Goal: Task Accomplishment & Management: Manage account settings

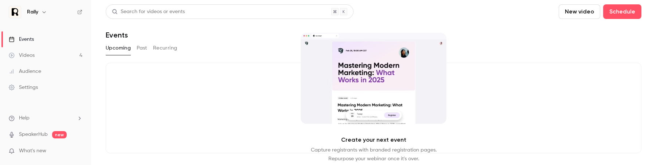
click at [66, 117] on li "Help" at bounding box center [46, 118] width 74 height 8
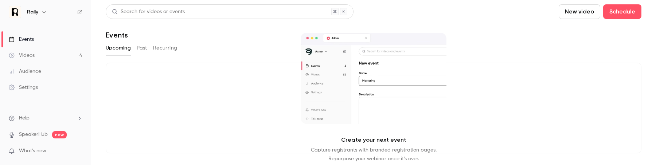
click at [61, 122] on ul "Help SpeakerHub new What's new" at bounding box center [45, 135] width 91 height 65
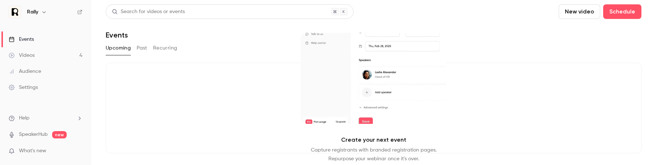
click at [62, 118] on li "Help" at bounding box center [46, 118] width 74 height 8
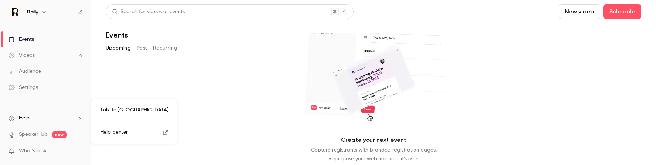
click at [137, 108] on link "Talk to [GEOGRAPHIC_DATA]" at bounding box center [134, 110] width 80 height 19
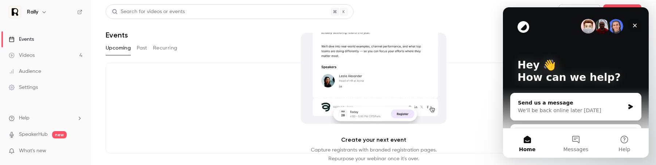
click at [635, 26] on icon "Close" at bounding box center [635, 26] width 4 height 4
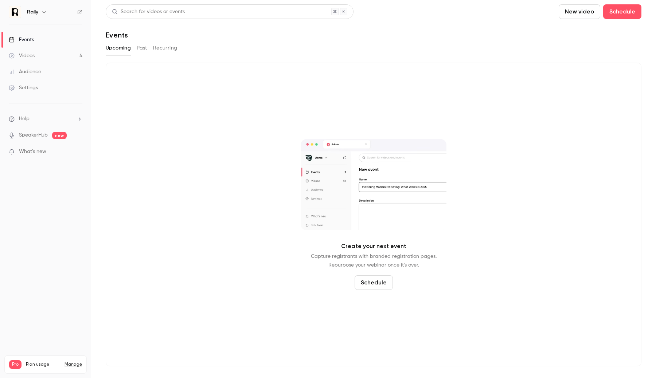
click at [42, 15] on button "button" at bounding box center [44, 12] width 9 height 9
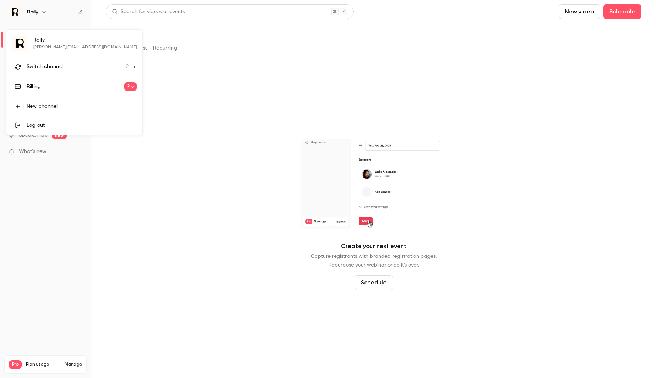
click at [44, 122] on div "Log out" at bounding box center [82, 125] width 110 height 7
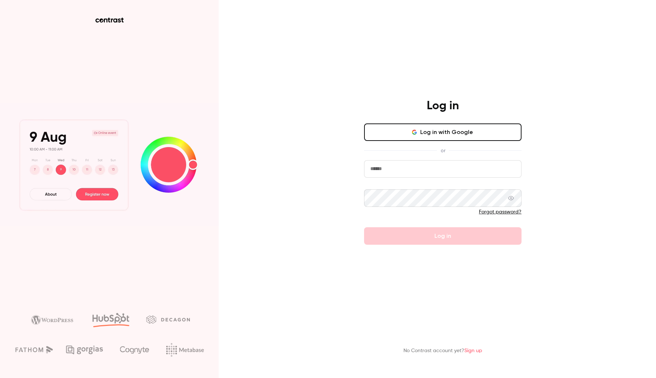
click at [413, 176] on input "email" at bounding box center [443, 169] width 158 height 18
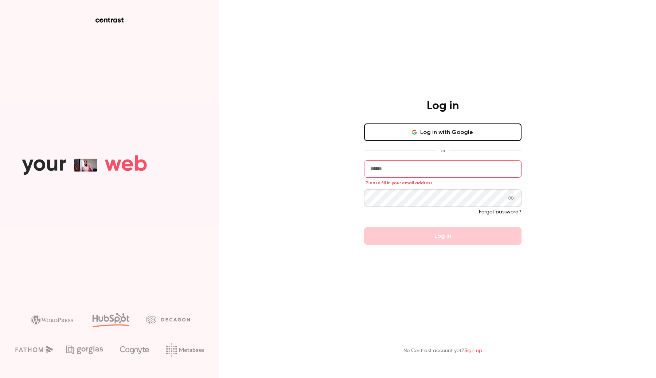
click at [422, 130] on button "Log in with Google" at bounding box center [443, 133] width 158 height 18
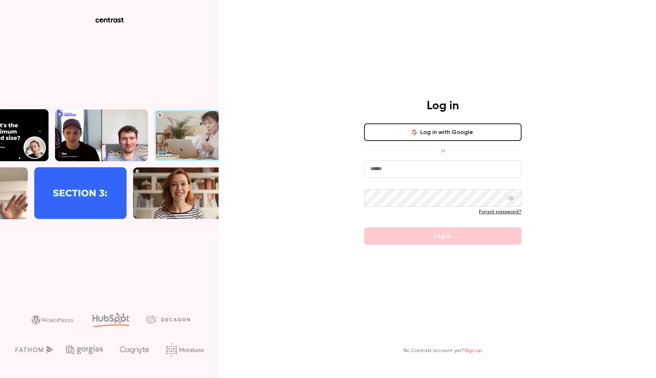
click at [504, 211] on link "Forgot password?" at bounding box center [500, 212] width 43 height 5
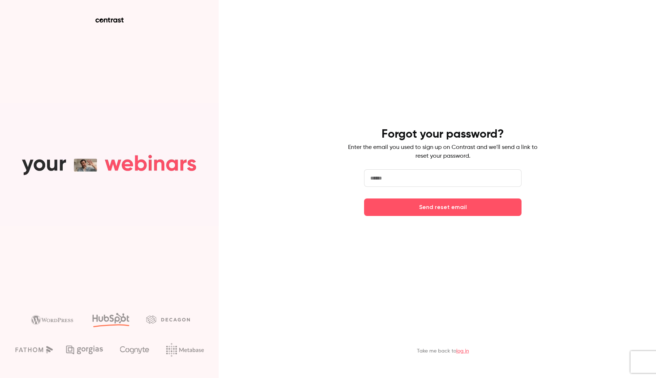
click at [465, 187] on form "Send reset email" at bounding box center [443, 193] width 158 height 47
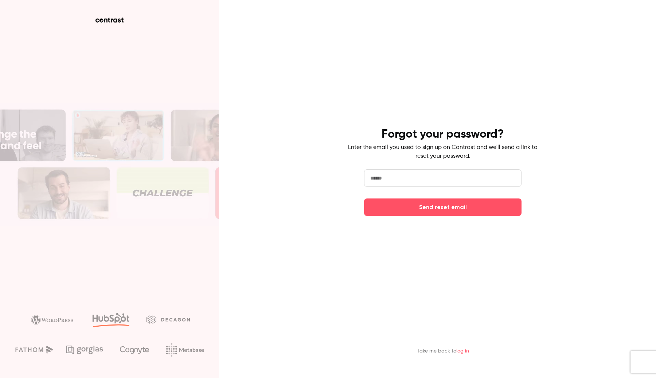
click at [465, 183] on input "email" at bounding box center [443, 179] width 158 height 18
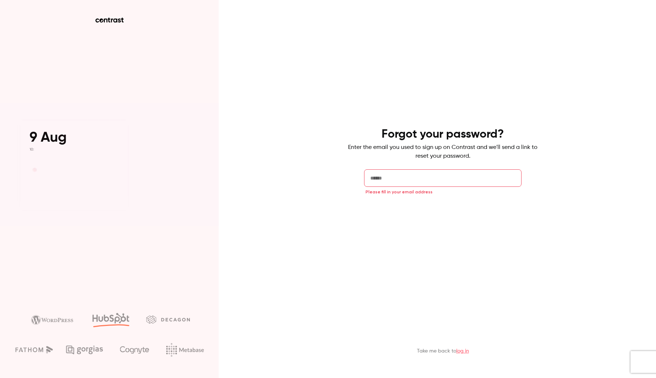
click at [448, 212] on button "Send reset email" at bounding box center [443, 208] width 158 height 18
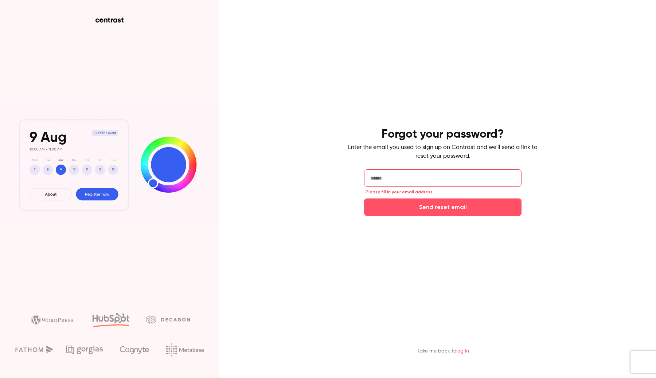
click at [387, 176] on input "email" at bounding box center [443, 179] width 158 height 18
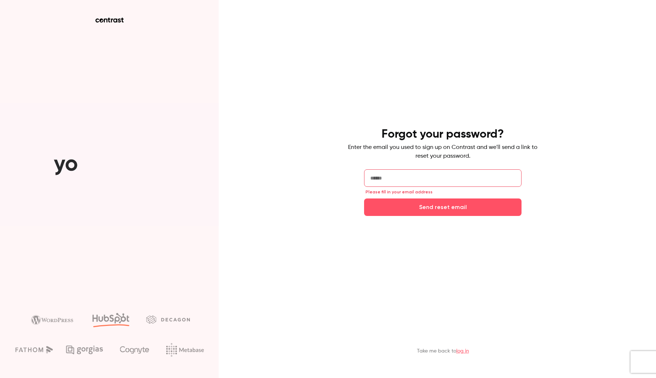
type input "**********"
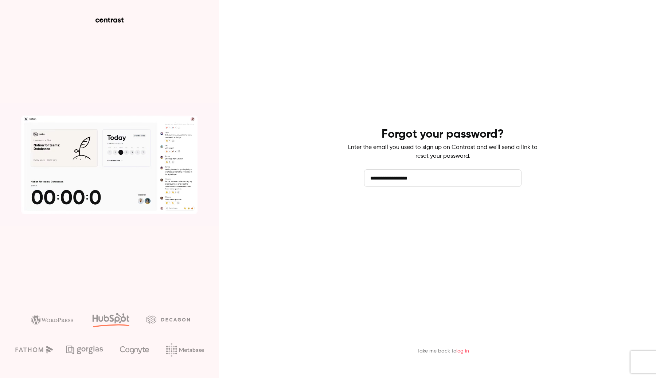
click at [427, 214] on button "Send reset email" at bounding box center [443, 208] width 158 height 18
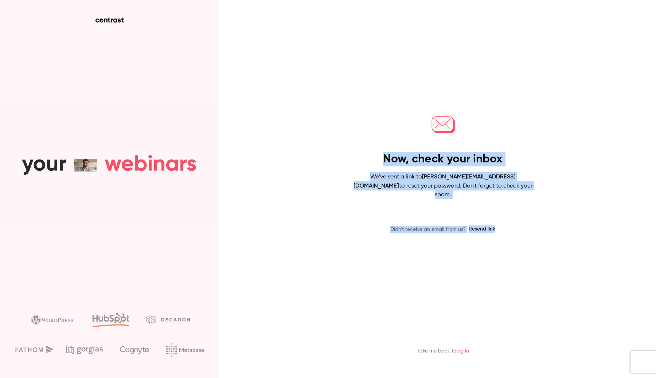
drag, startPoint x: 411, startPoint y: 116, endPoint x: 438, endPoint y: 244, distance: 131.2
click at [439, 244] on main "Now, check your inbox We've sent a link to salim@getcontrast.io to reset your p…" at bounding box center [443, 189] width 190 height 378
click at [438, 244] on main "Now, check your inbox We've sent a link to salim@getcontrast.io to reset your p…" at bounding box center [443, 189] width 190 height 378
